Goal: Obtain resource: Obtain resource

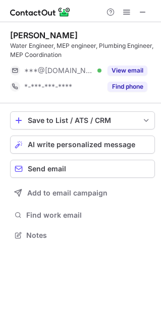
scroll to position [228, 161]
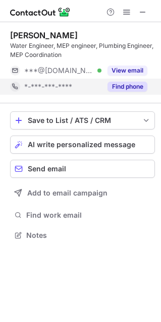
click at [137, 87] on button "Find phone" at bounding box center [127, 87] width 40 height 10
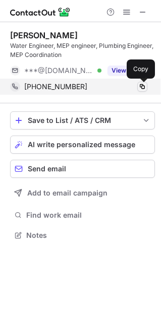
click at [138, 86] on span at bounding box center [142, 87] width 8 height 8
click at [143, 86] on span at bounding box center [142, 87] width 8 height 8
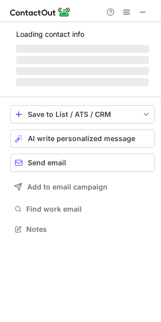
scroll to position [5, 5]
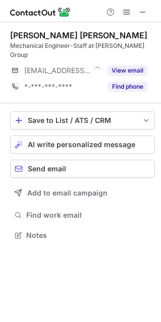
scroll to position [5, 5]
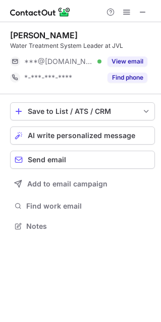
scroll to position [5, 5]
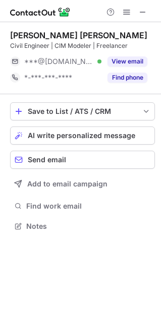
scroll to position [219, 161]
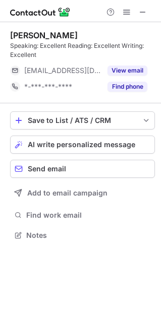
scroll to position [228, 161]
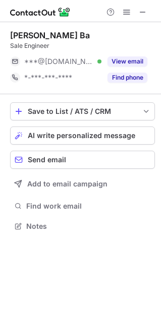
scroll to position [219, 161]
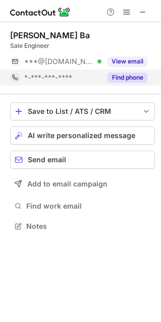
click at [125, 76] on button "Find phone" at bounding box center [127, 78] width 40 height 10
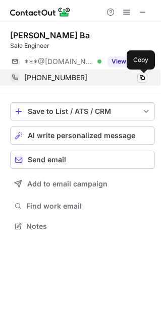
click at [143, 80] on span at bounding box center [142, 78] width 8 height 8
click at [143, 78] on span at bounding box center [142, 78] width 8 height 8
